Goal: Information Seeking & Learning: Learn about a topic

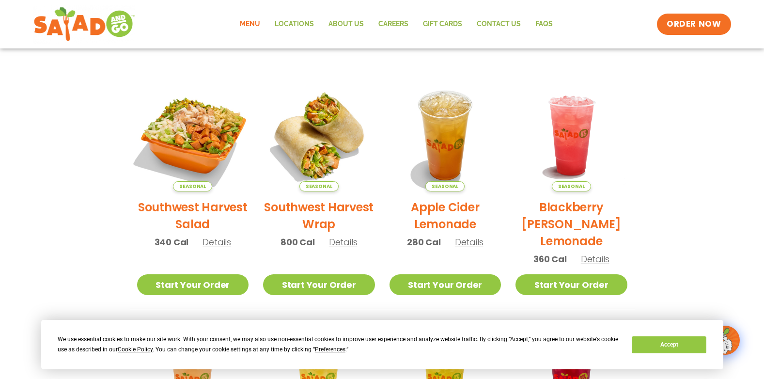
scroll to position [49, 0]
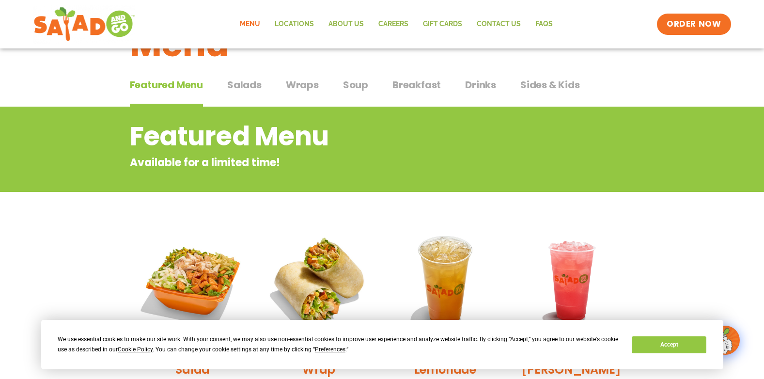
click at [245, 87] on span "Salads" at bounding box center [244, 84] width 34 height 15
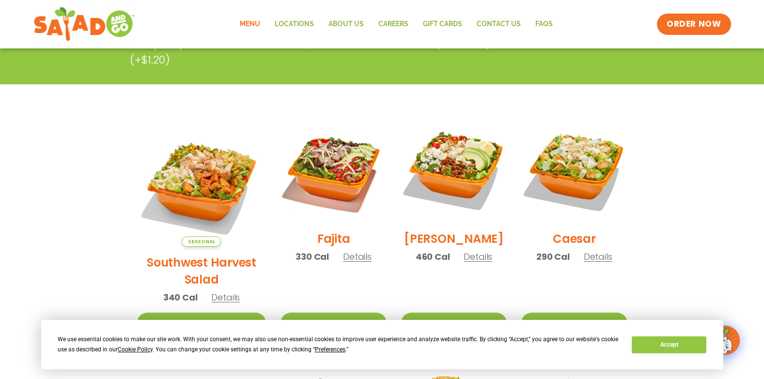
scroll to position [194, 0]
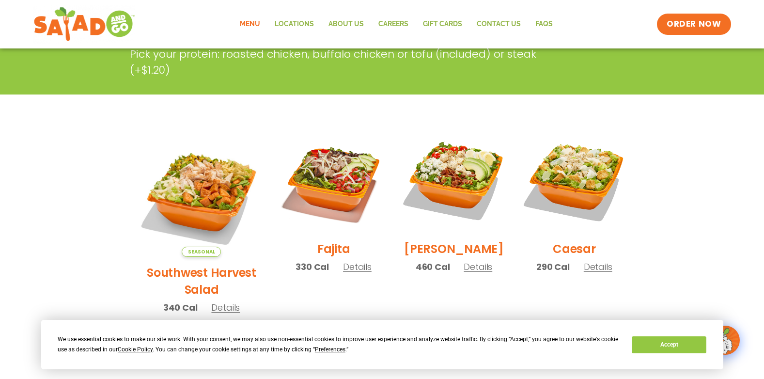
click at [257, 27] on link "Menu" at bounding box center [249, 24] width 35 height 22
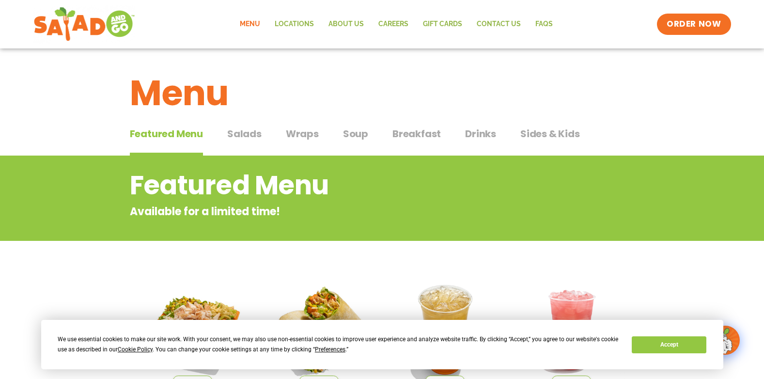
click at [352, 135] on span "Soup" at bounding box center [355, 133] width 25 height 15
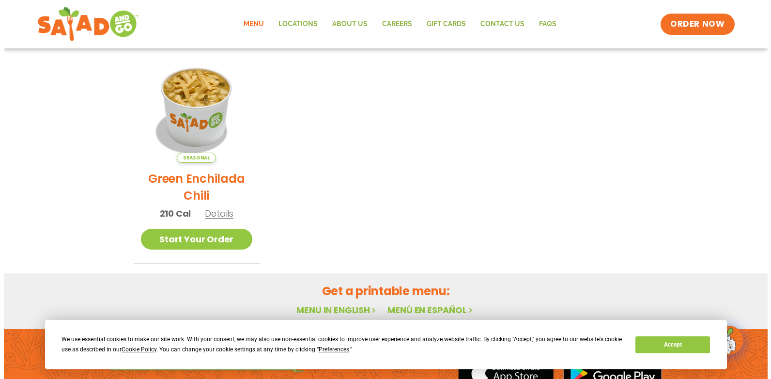
scroll to position [242, 0]
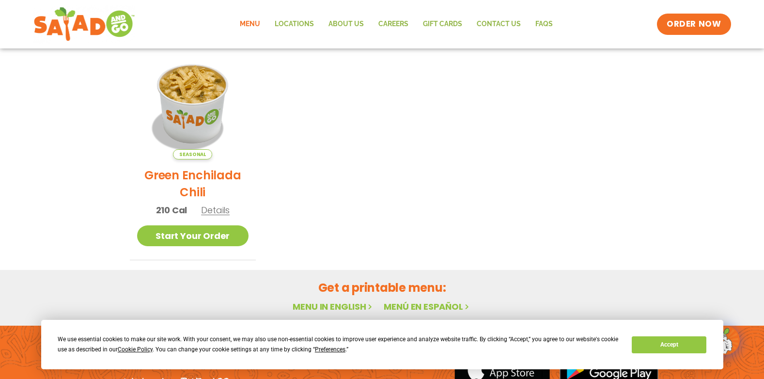
click at [221, 212] on span "Details" at bounding box center [215, 210] width 29 height 12
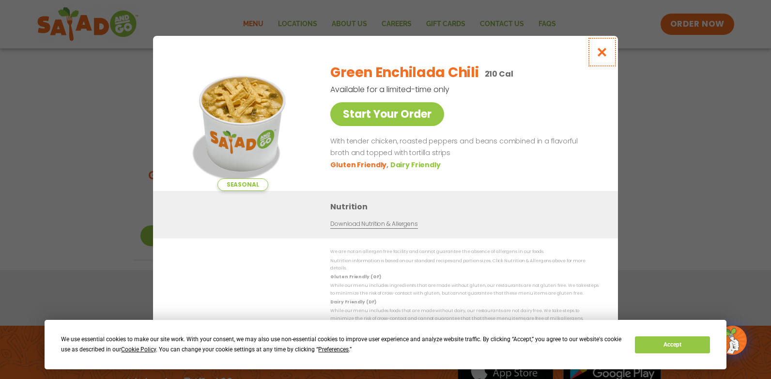
click at [599, 56] on icon "Close modal" at bounding box center [602, 52] width 12 height 10
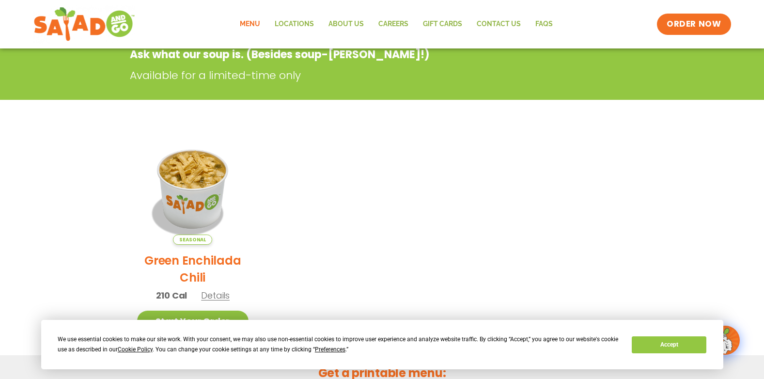
scroll to position [155, 0]
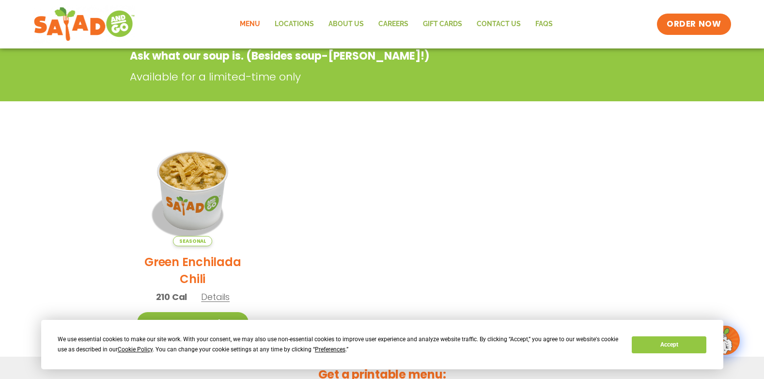
click at [256, 23] on link "Menu" at bounding box center [249, 24] width 35 height 22
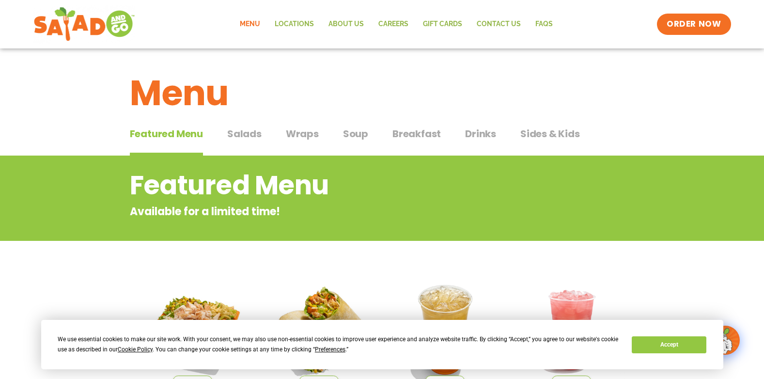
click at [537, 137] on span "Sides & Kids" at bounding box center [550, 133] width 60 height 15
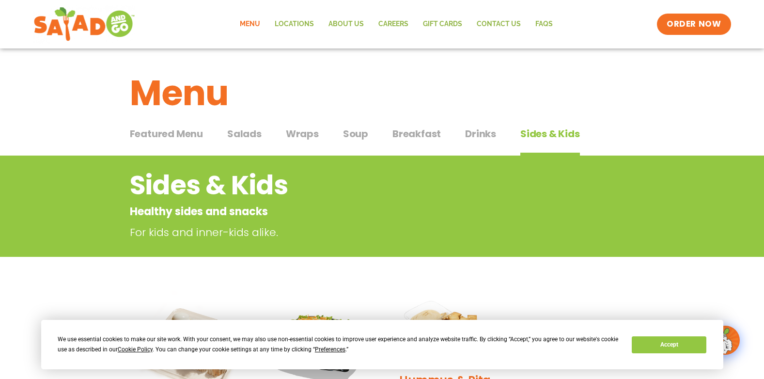
click at [192, 133] on span "Featured Menu" at bounding box center [166, 133] width 73 height 15
